Goal: Transaction & Acquisition: Purchase product/service

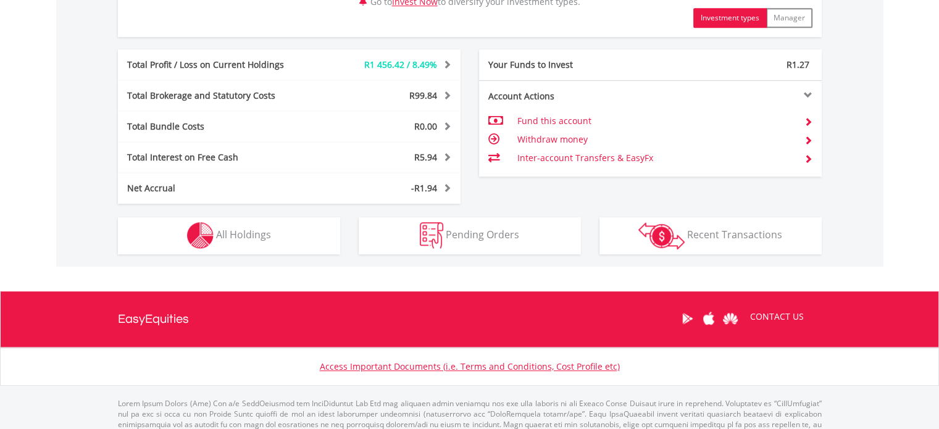
scroll to position [679, 0]
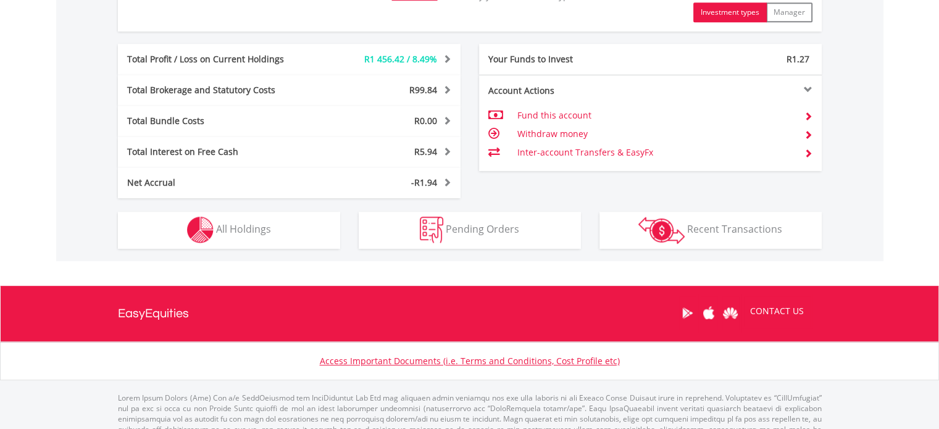
click at [410, 149] on div "R5.94" at bounding box center [388, 152] width 143 height 12
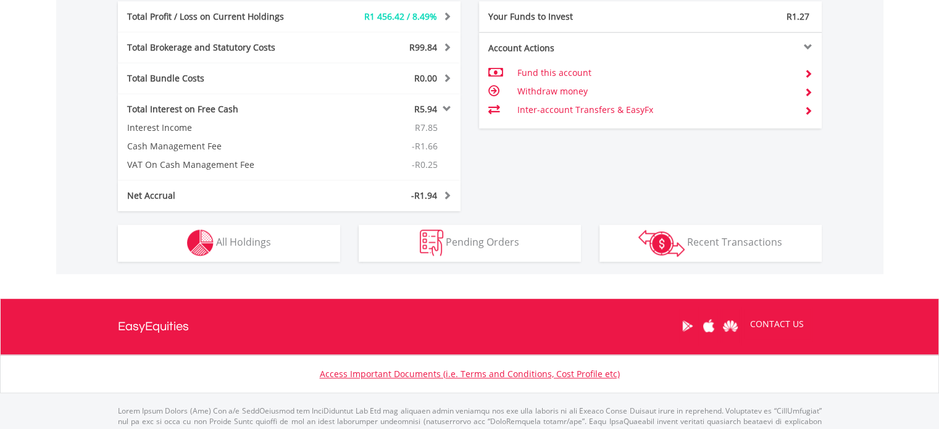
scroll to position [768, 0]
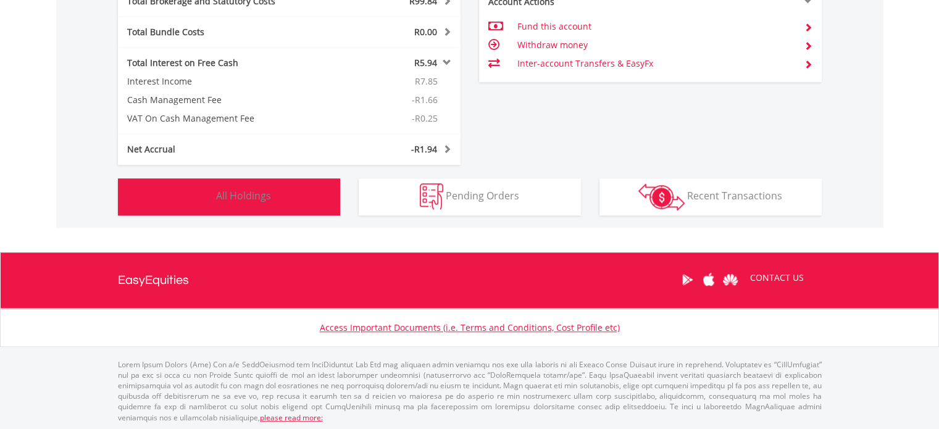
click at [244, 189] on span "All Holdings" at bounding box center [243, 196] width 55 height 14
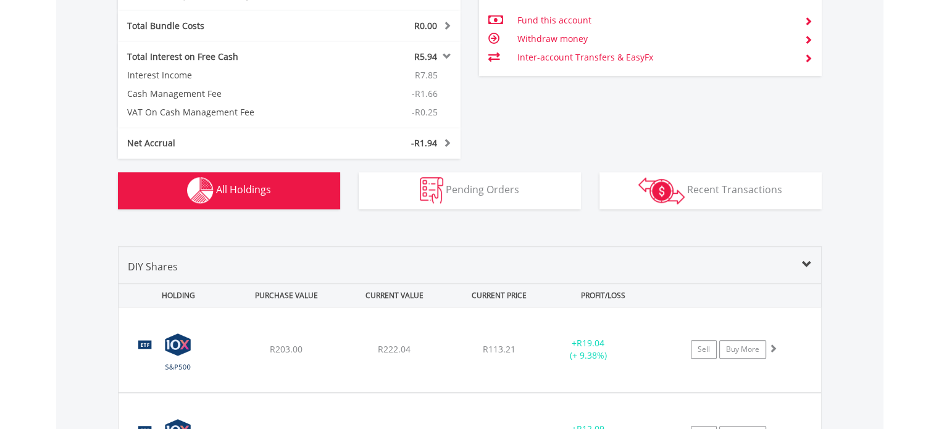
scroll to position [772, 0]
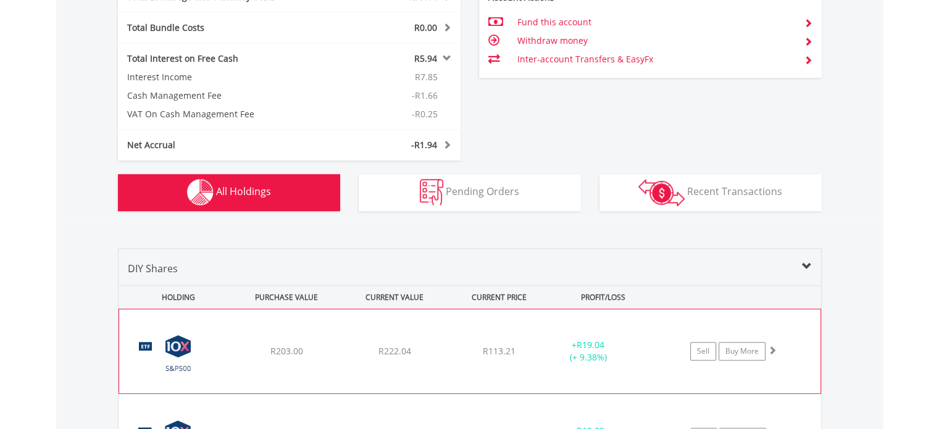
click at [769, 351] on span at bounding box center [772, 350] width 9 height 9
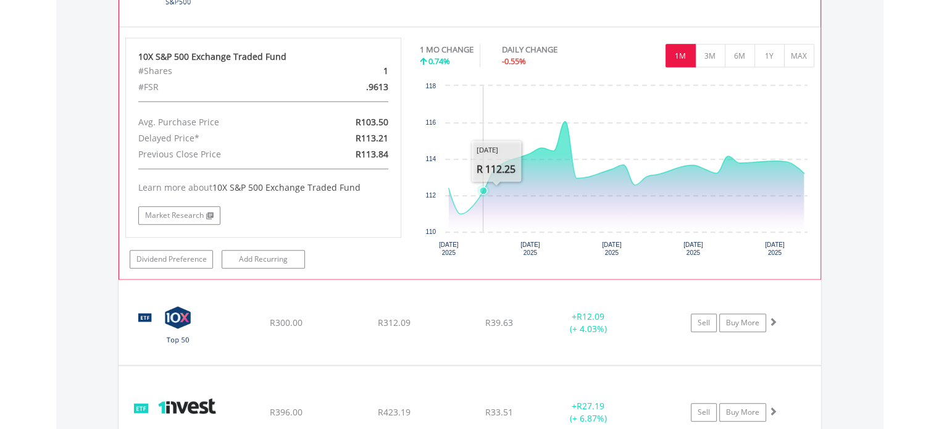
scroll to position [1143, 0]
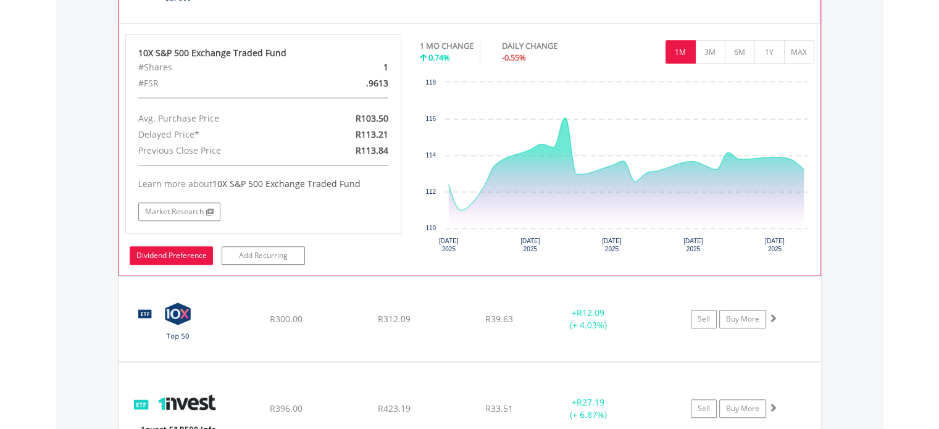
click at [158, 254] on link "Dividend Preference" at bounding box center [171, 255] width 83 height 19
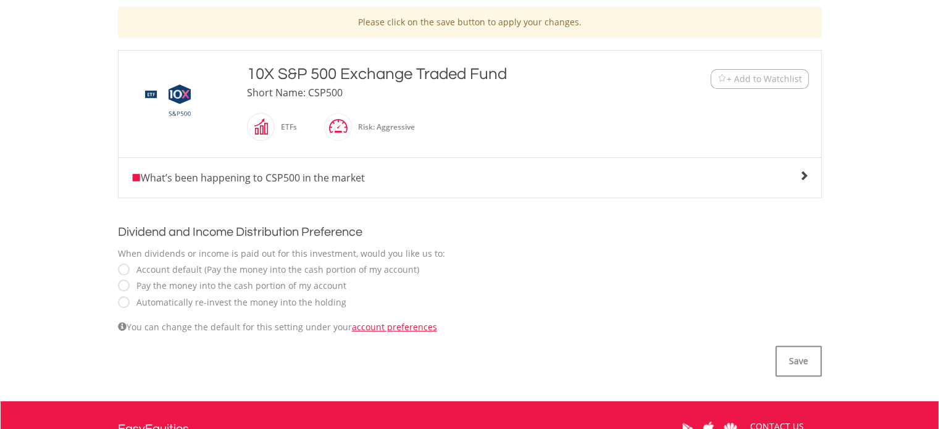
scroll to position [62, 0]
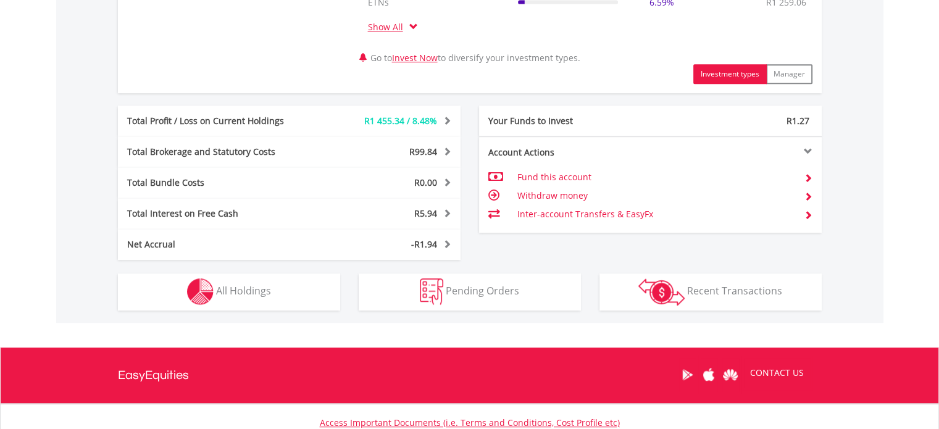
scroll to position [712, 0]
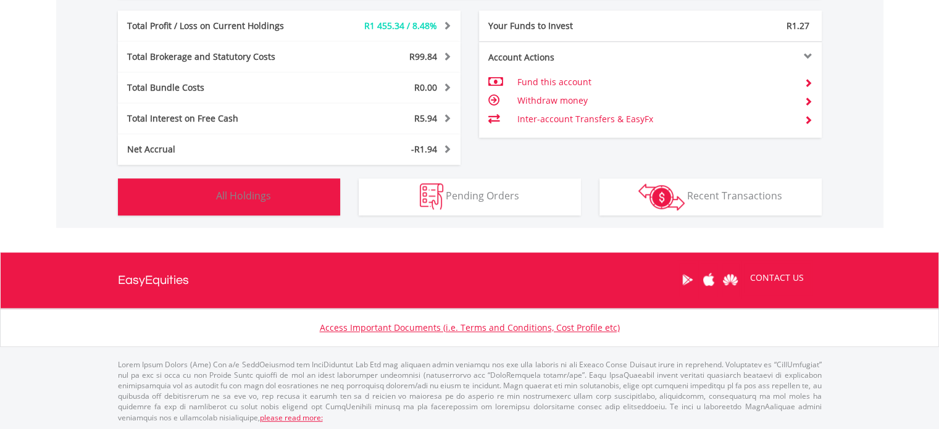
click at [288, 180] on button "Holdings All Holdings" at bounding box center [229, 196] width 222 height 37
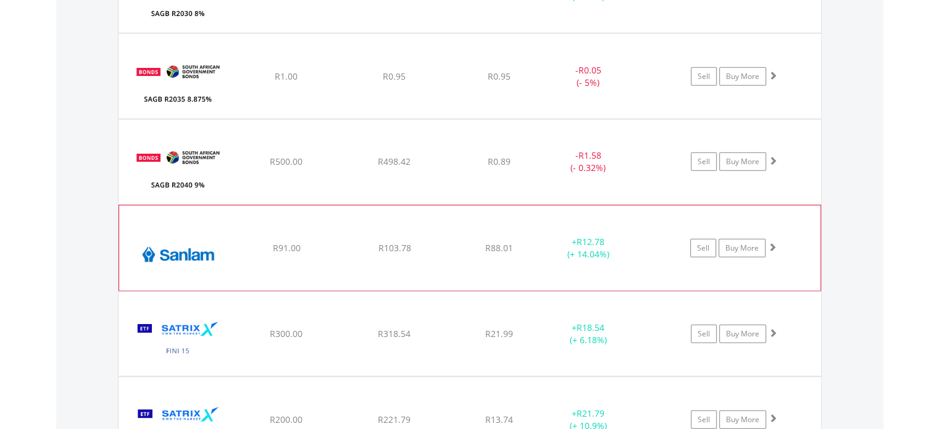
scroll to position [3248, 0]
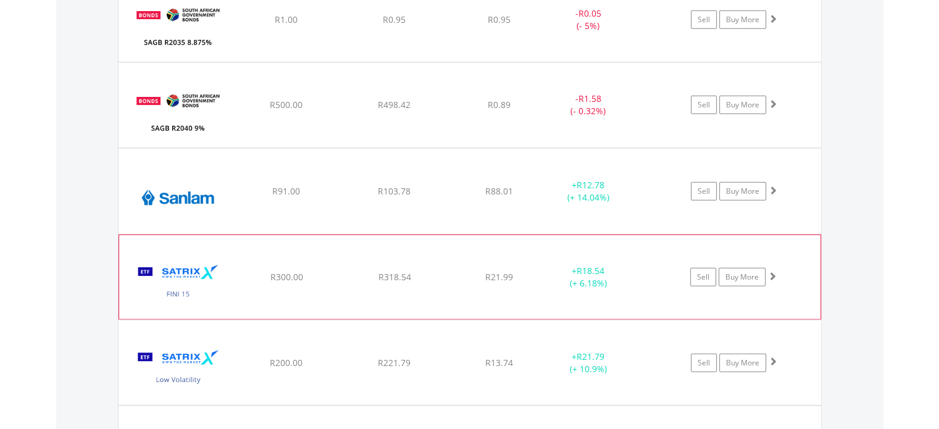
click at [771, 273] on span at bounding box center [772, 276] width 9 height 9
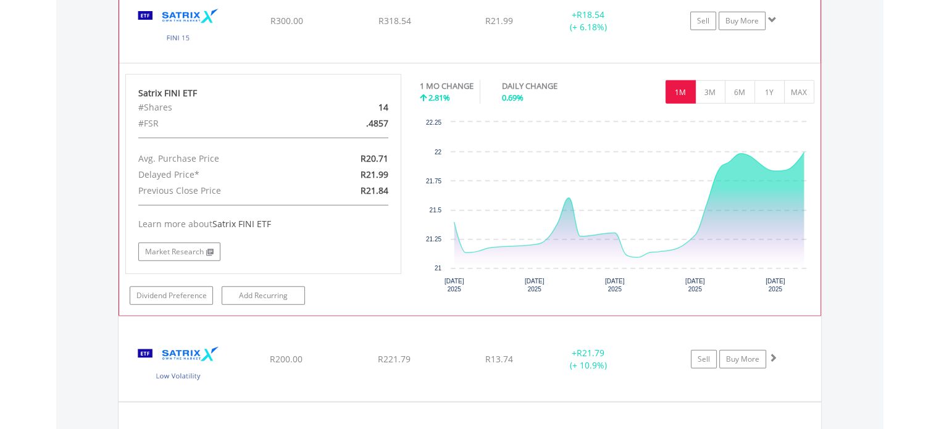
scroll to position [3433, 0]
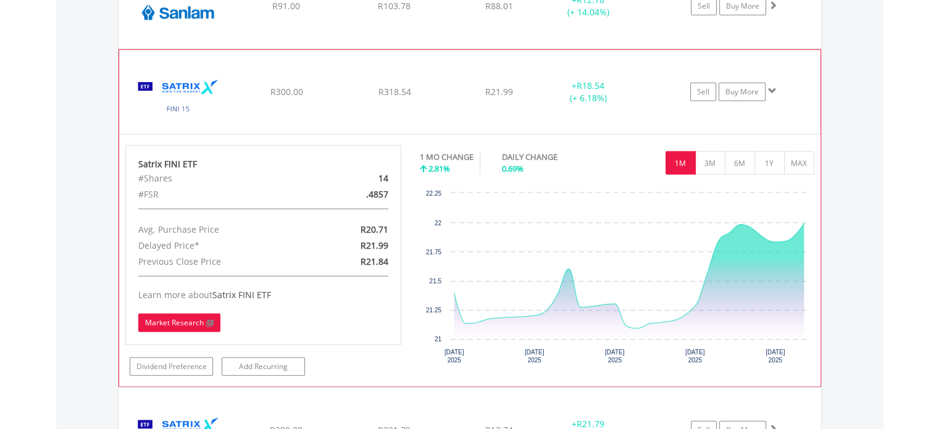
click at [191, 314] on link "Market Research" at bounding box center [179, 323] width 82 height 19
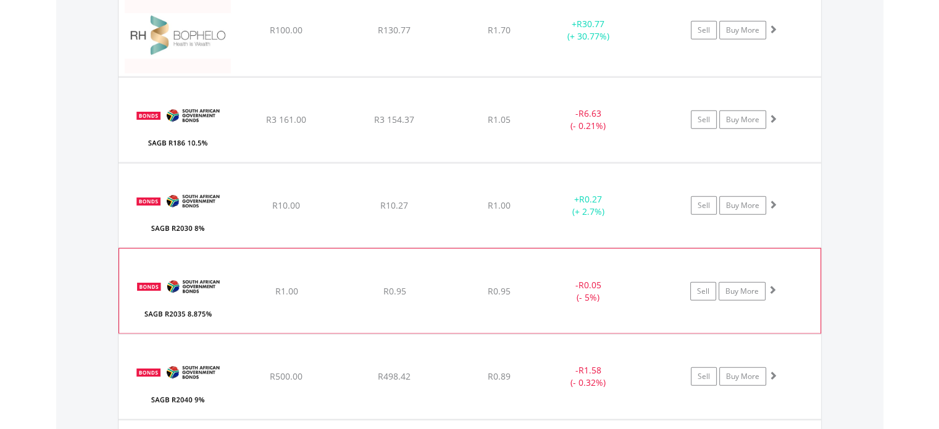
scroll to position [3001, 0]
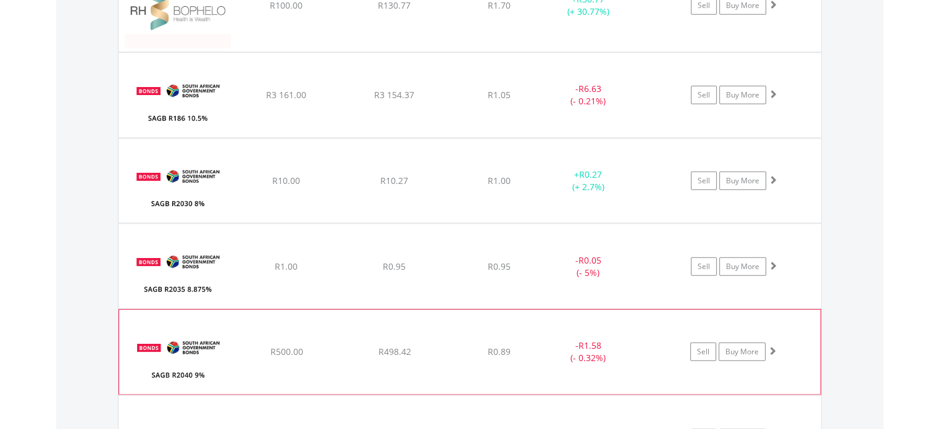
click at [186, 356] on img at bounding box center [178, 357] width 106 height 65
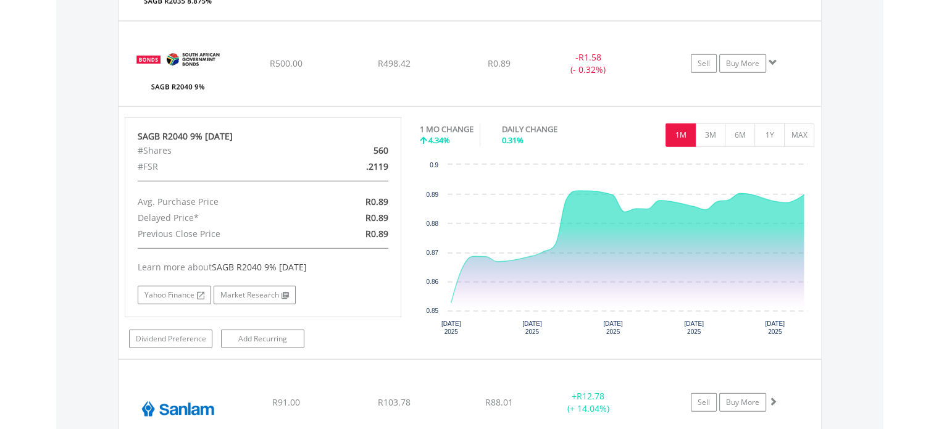
scroll to position [3248, 0]
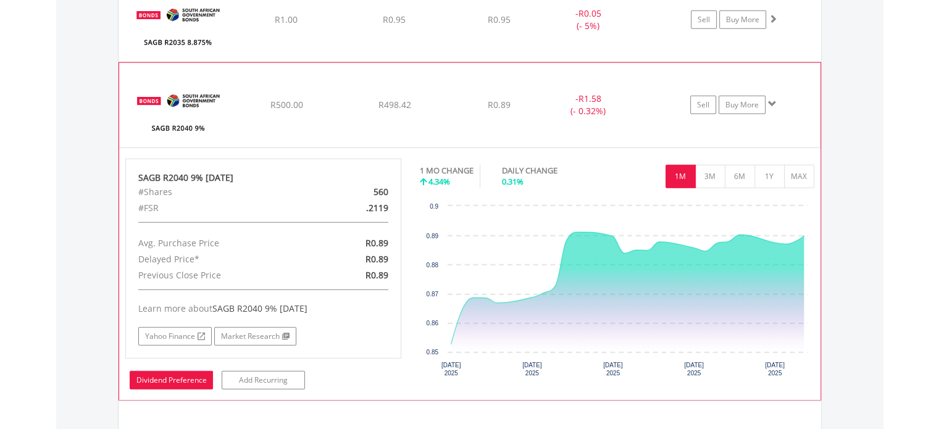
click at [198, 371] on link "Dividend Preference" at bounding box center [171, 380] width 83 height 19
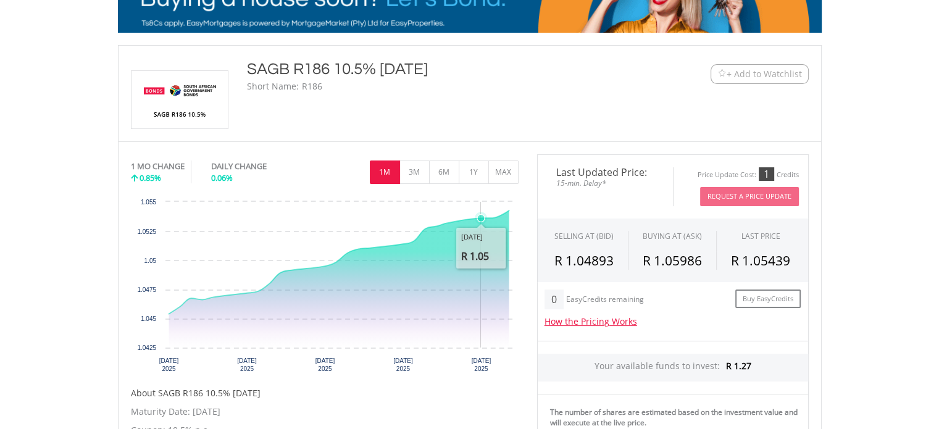
scroll to position [247, 0]
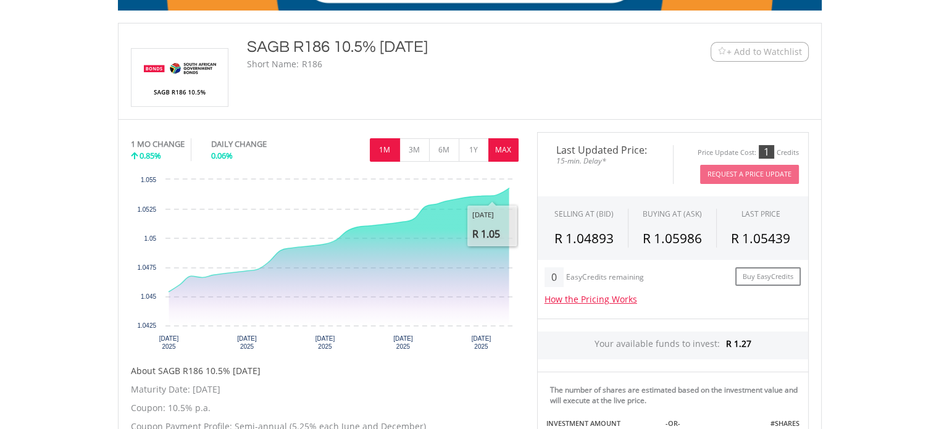
click at [511, 148] on button "MAX" at bounding box center [503, 149] width 30 height 23
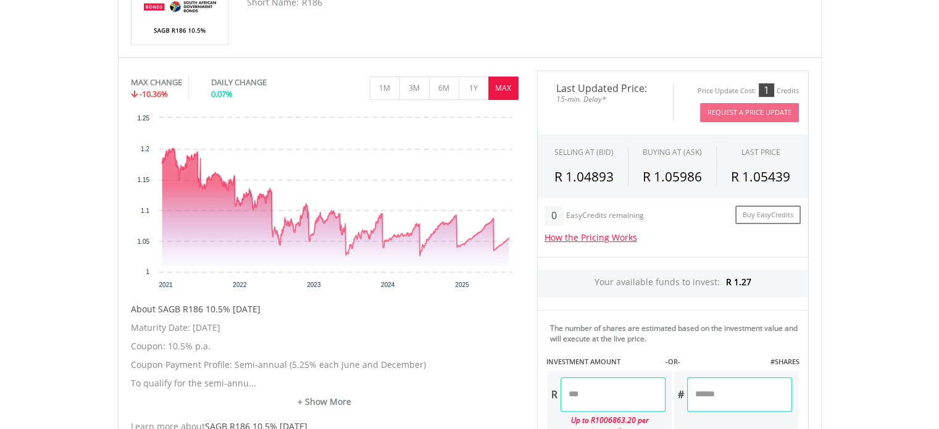
scroll to position [370, 0]
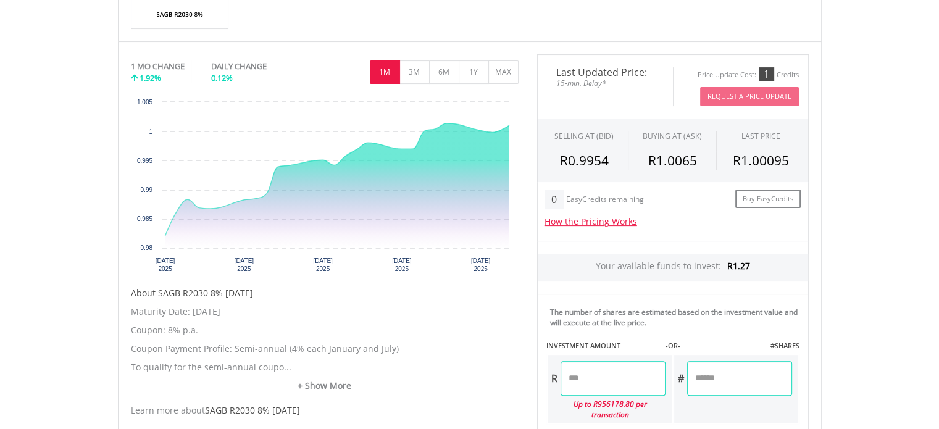
scroll to position [370, 0]
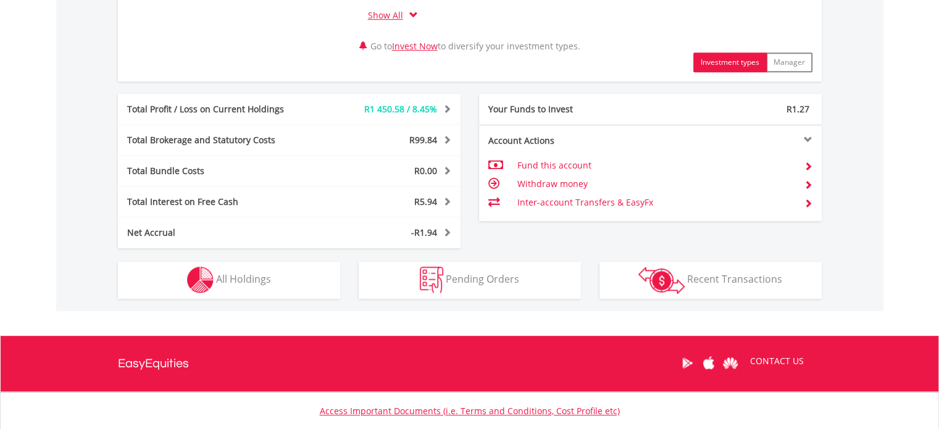
scroll to position [712, 0]
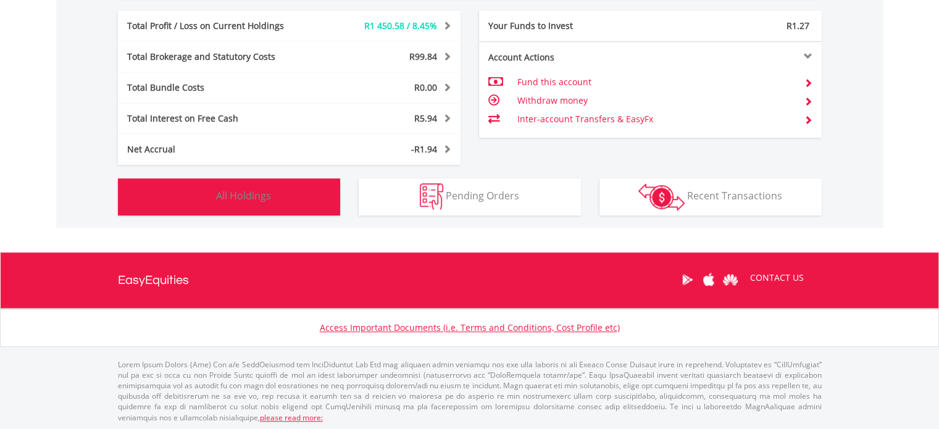
click at [311, 180] on button "Holdings All Holdings" at bounding box center [229, 196] width 222 height 37
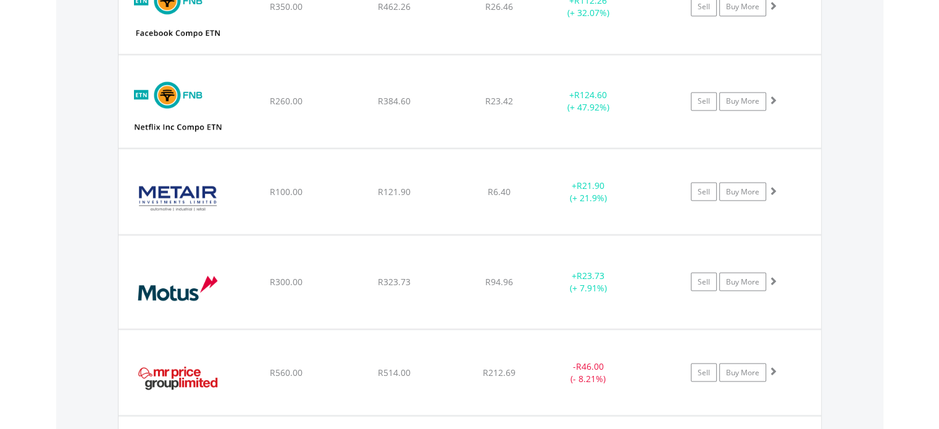
scroll to position [2198, 0]
